Goal: Task Accomplishment & Management: Use online tool/utility

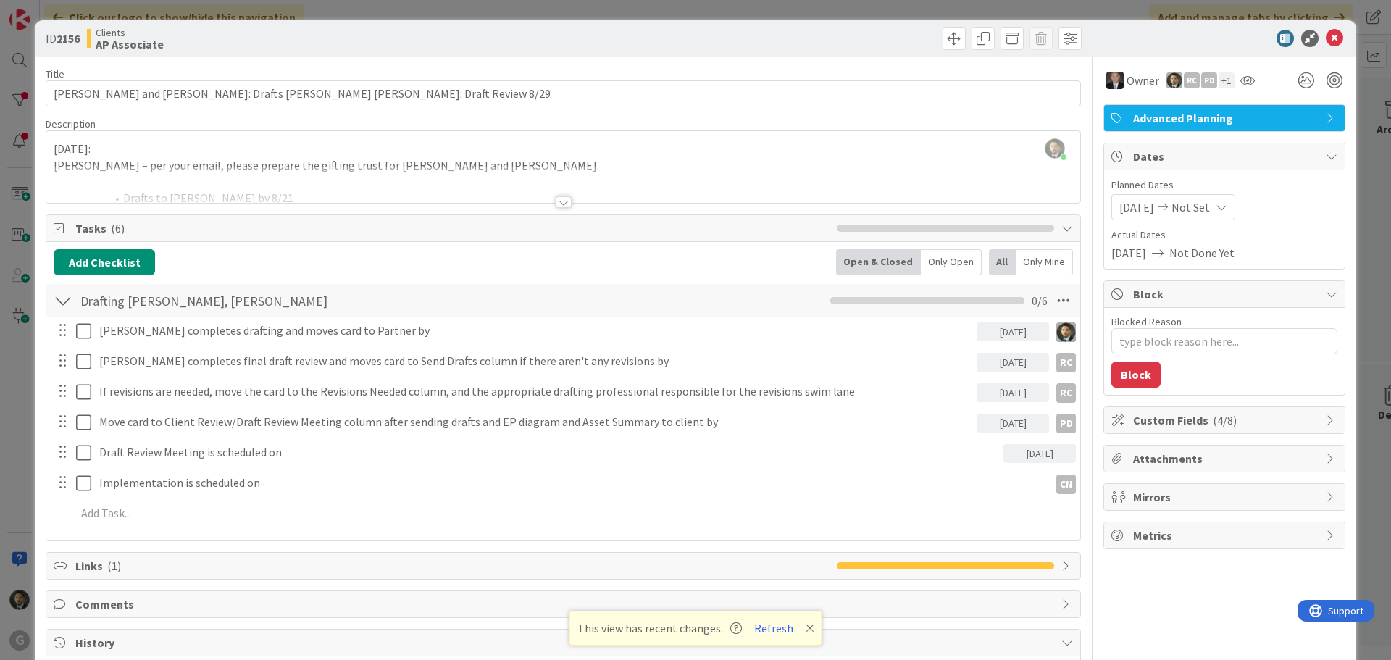
scroll to position [1014, 0]
click at [82, 330] on icon at bounding box center [87, 330] width 22 height 17
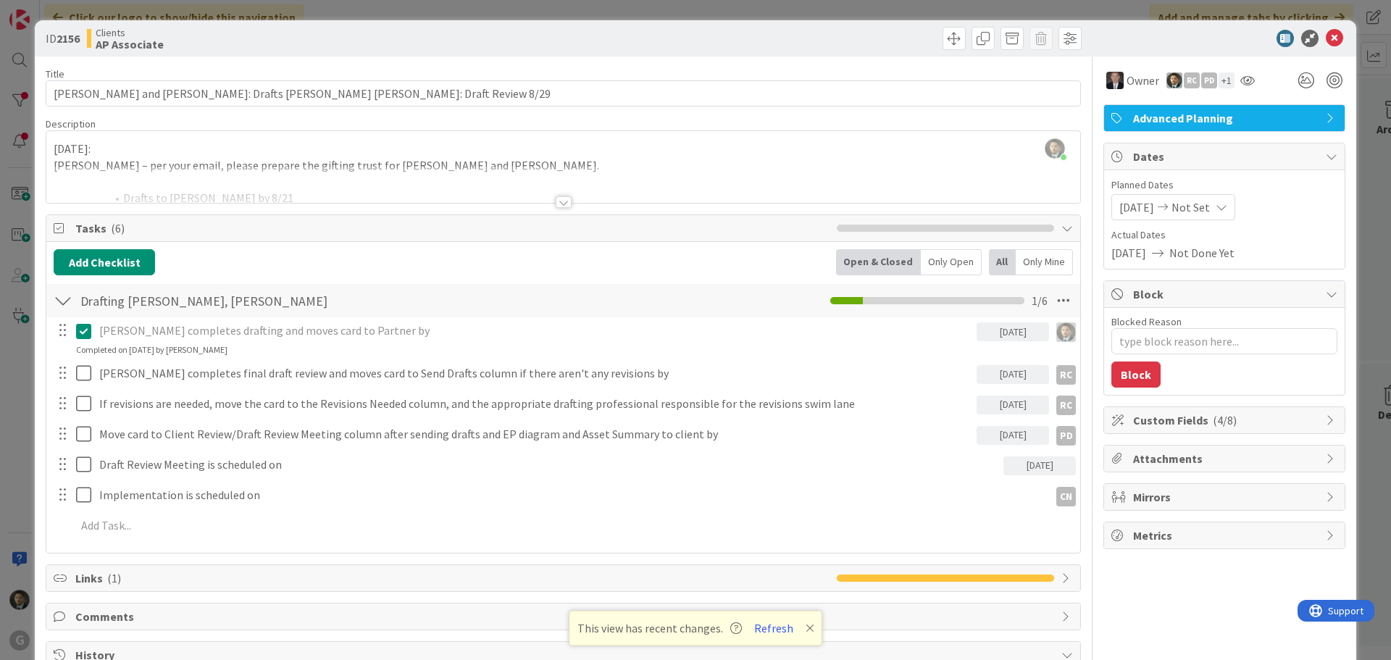
type textarea "x"
click at [51, 147] on div "[PERSON_NAME] joined 11 m ago [DATE]: [PERSON_NAME] – per your email, please pr…" at bounding box center [563, 167] width 1034 height 72
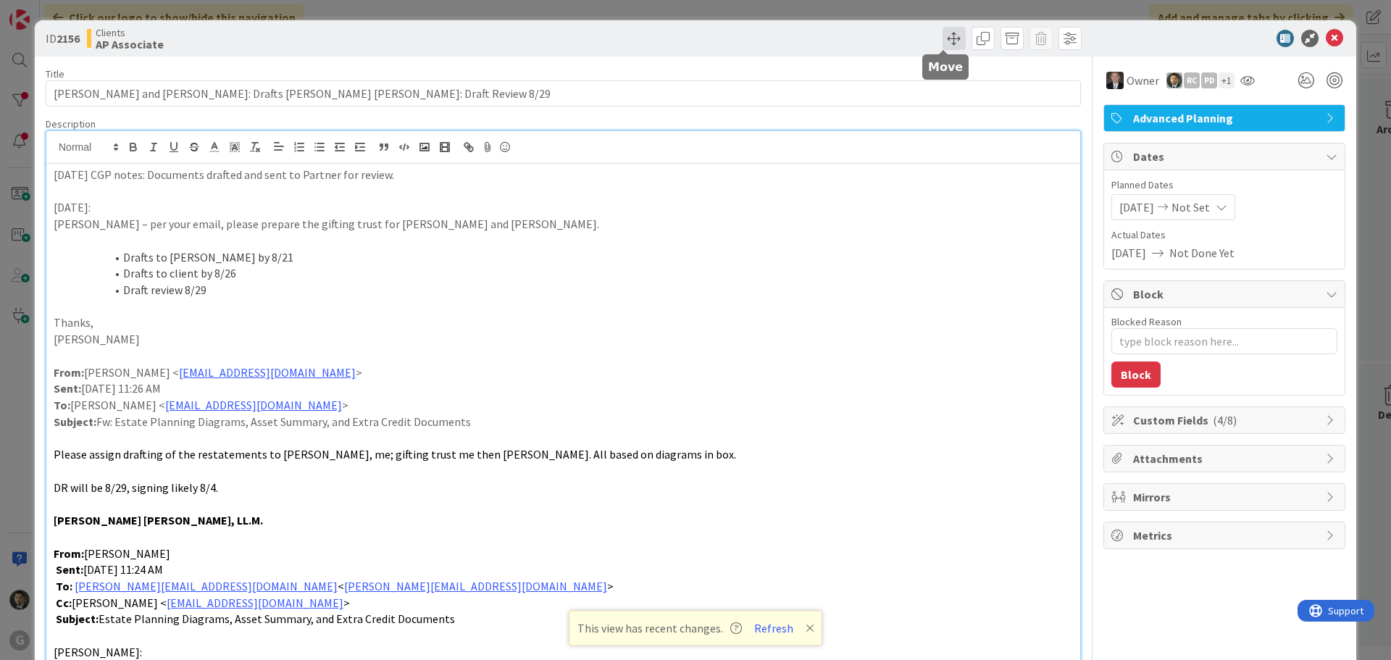
click at [943, 46] on span at bounding box center [954, 38] width 23 height 23
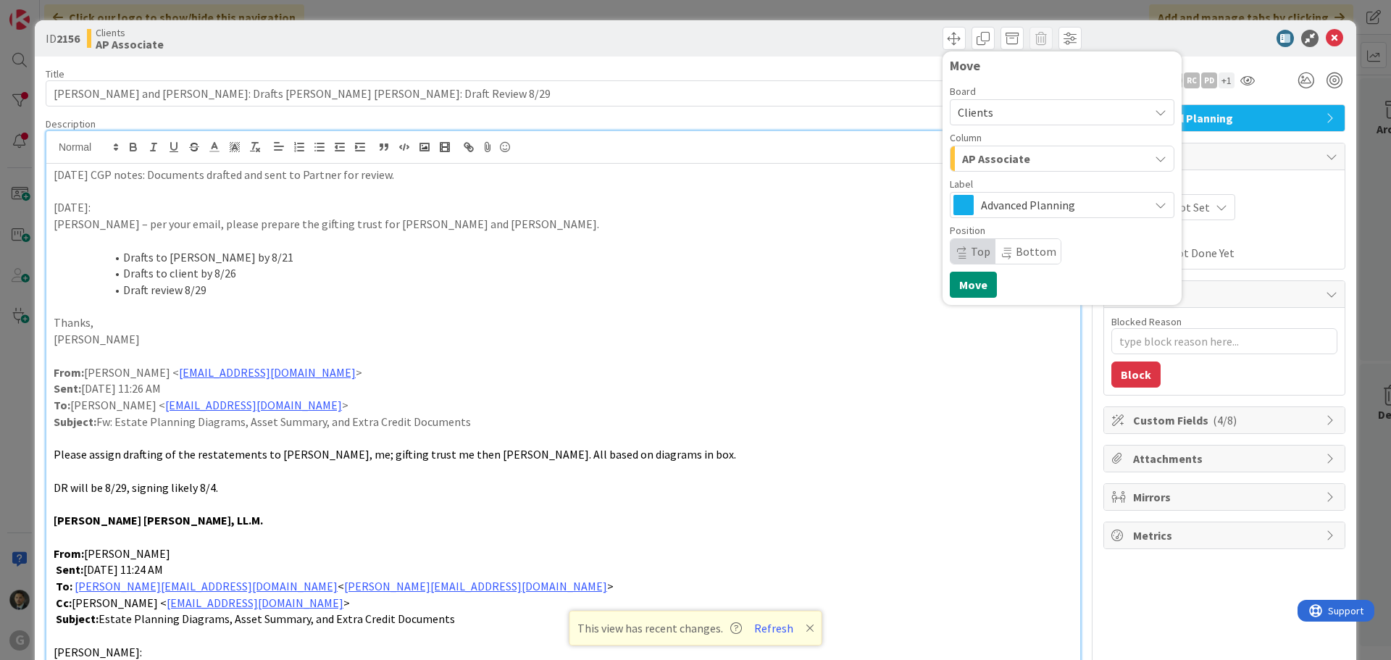
click at [962, 160] on span "AP Associate" at bounding box center [996, 158] width 68 height 19
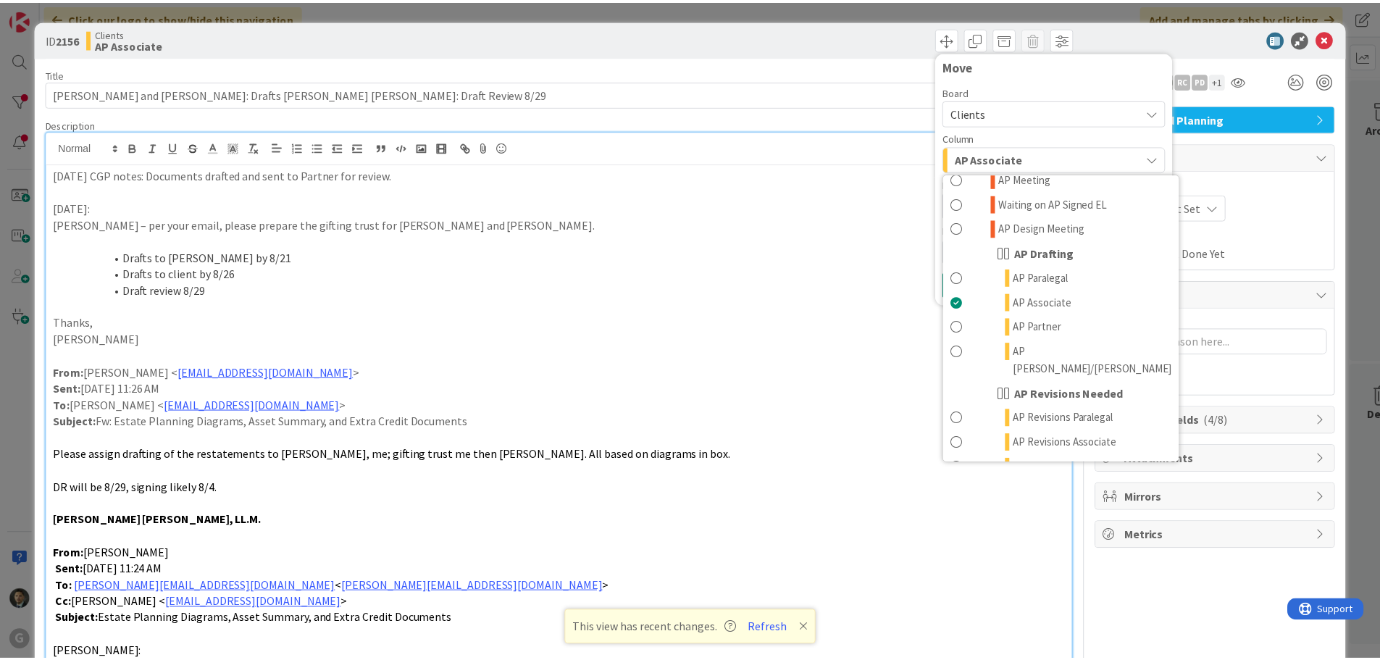
scroll to position [580, 0]
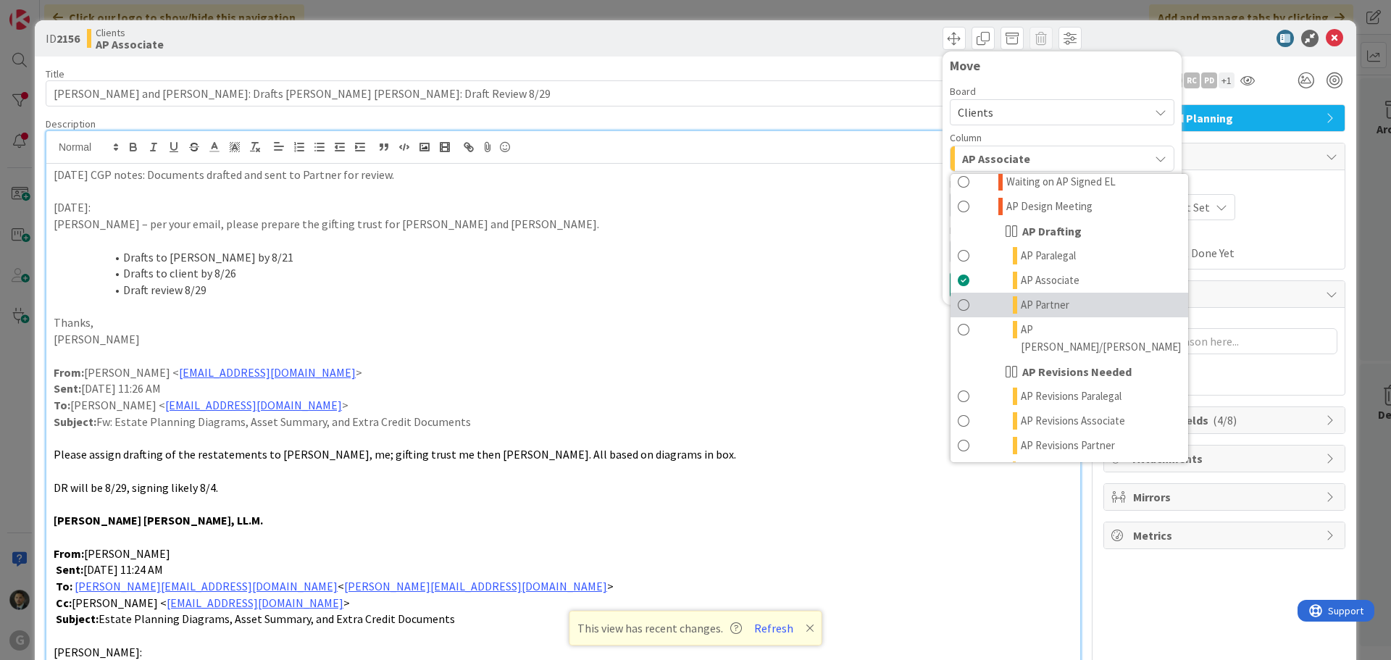
click at [987, 293] on link "AP Partner" at bounding box center [1069, 305] width 238 height 25
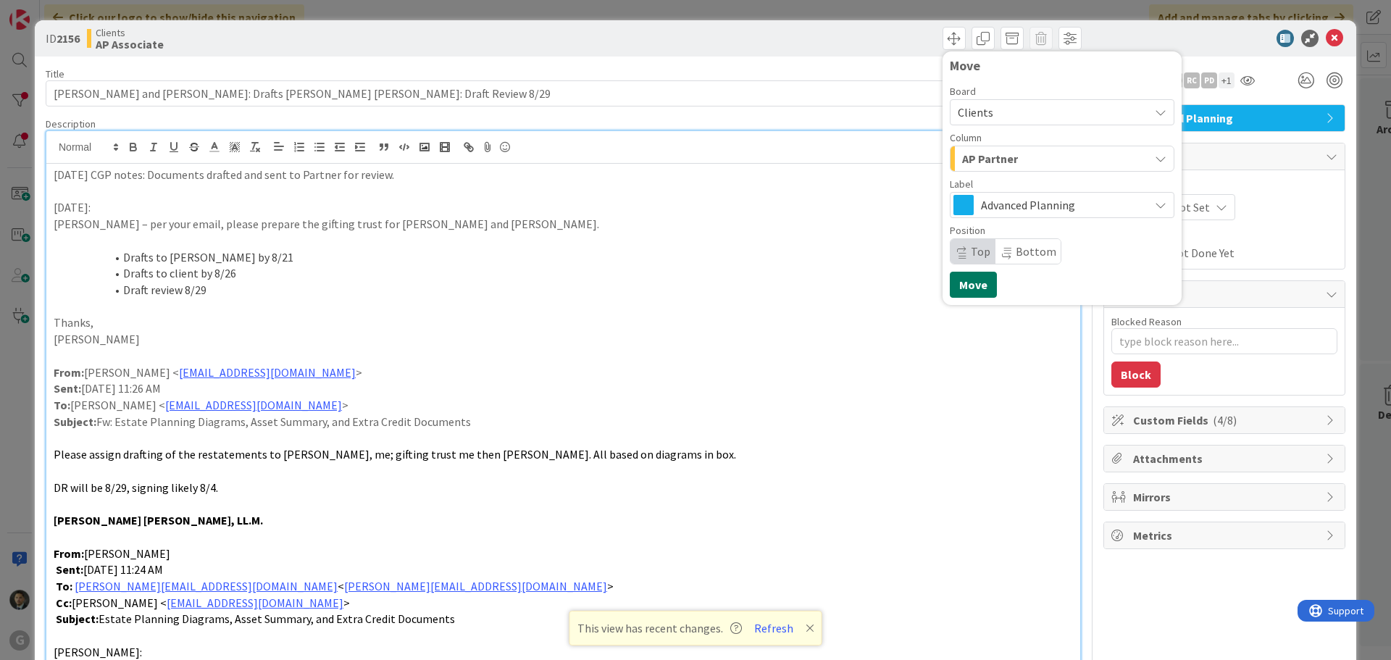
click at [974, 281] on button "Move" at bounding box center [973, 285] width 47 height 26
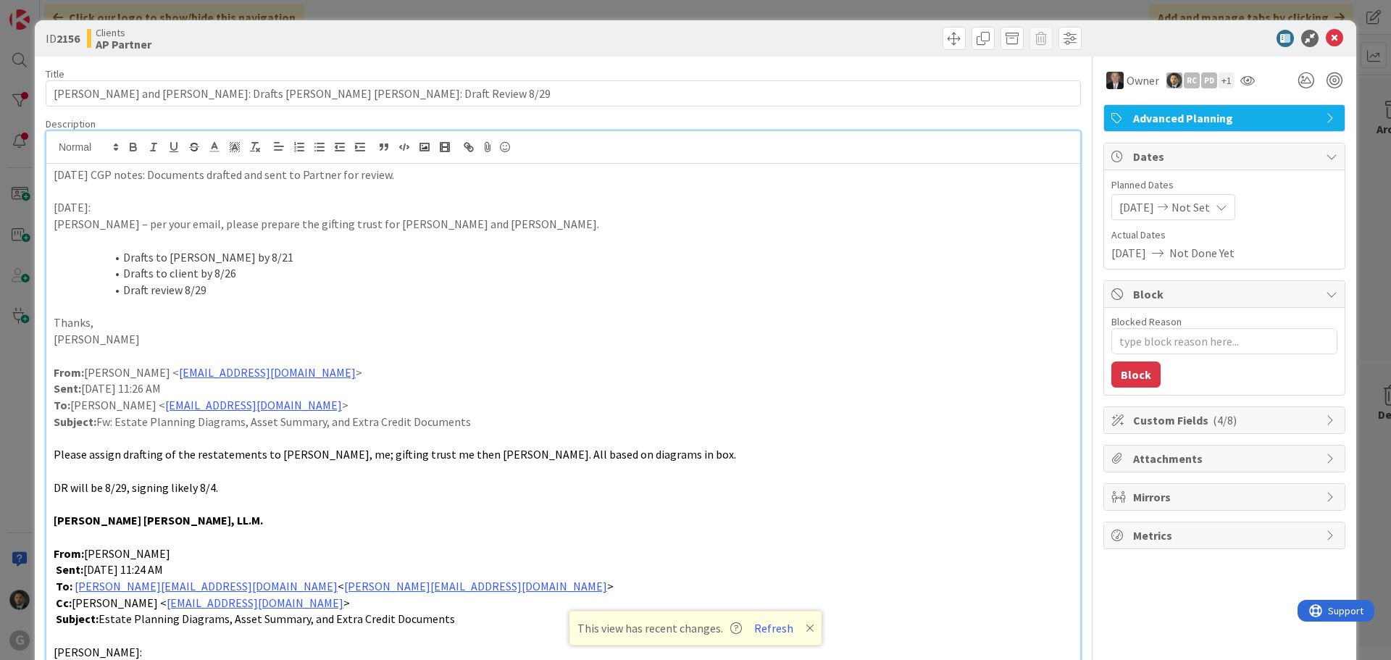
click at [788, 20] on div "ID 2156 Clients AP Partner Move Move Title 61 / 128 [PERSON_NAME] and [PERSON_N…" at bounding box center [695, 330] width 1391 height 660
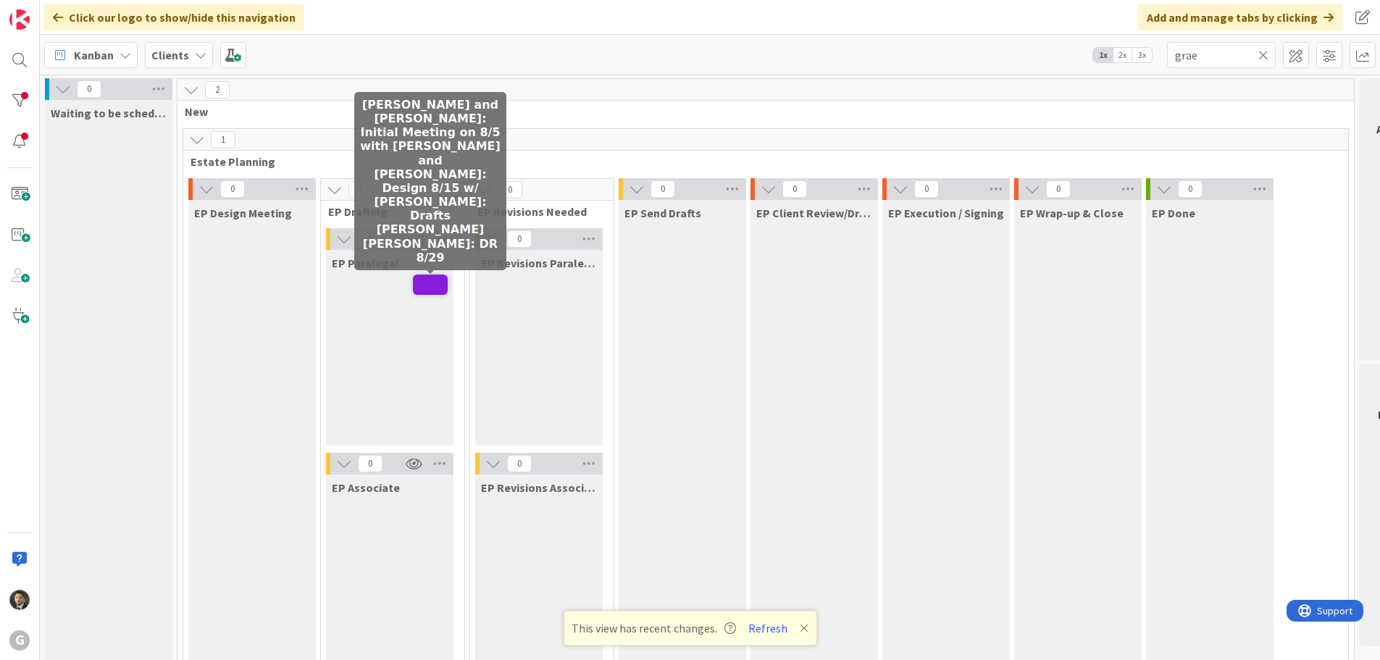
click at [432, 289] on span at bounding box center [430, 285] width 35 height 20
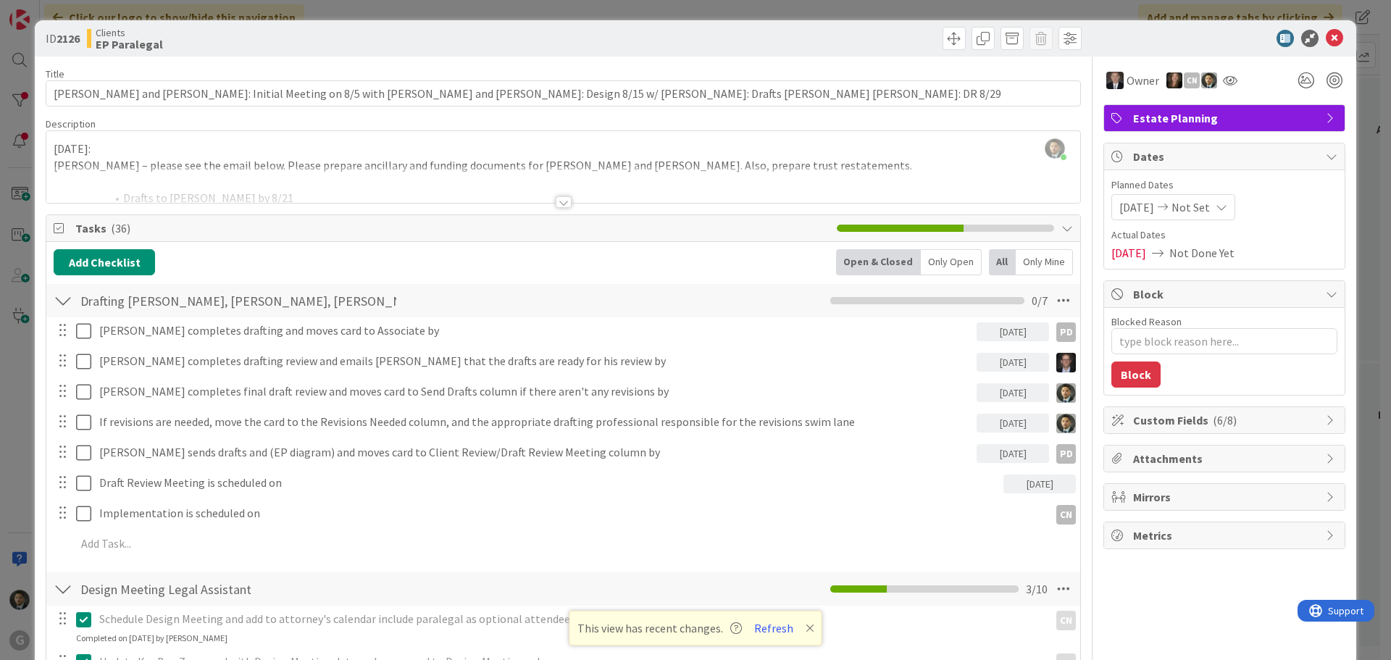
type textarea "x"
